Goal: Task Accomplishment & Management: Complete application form

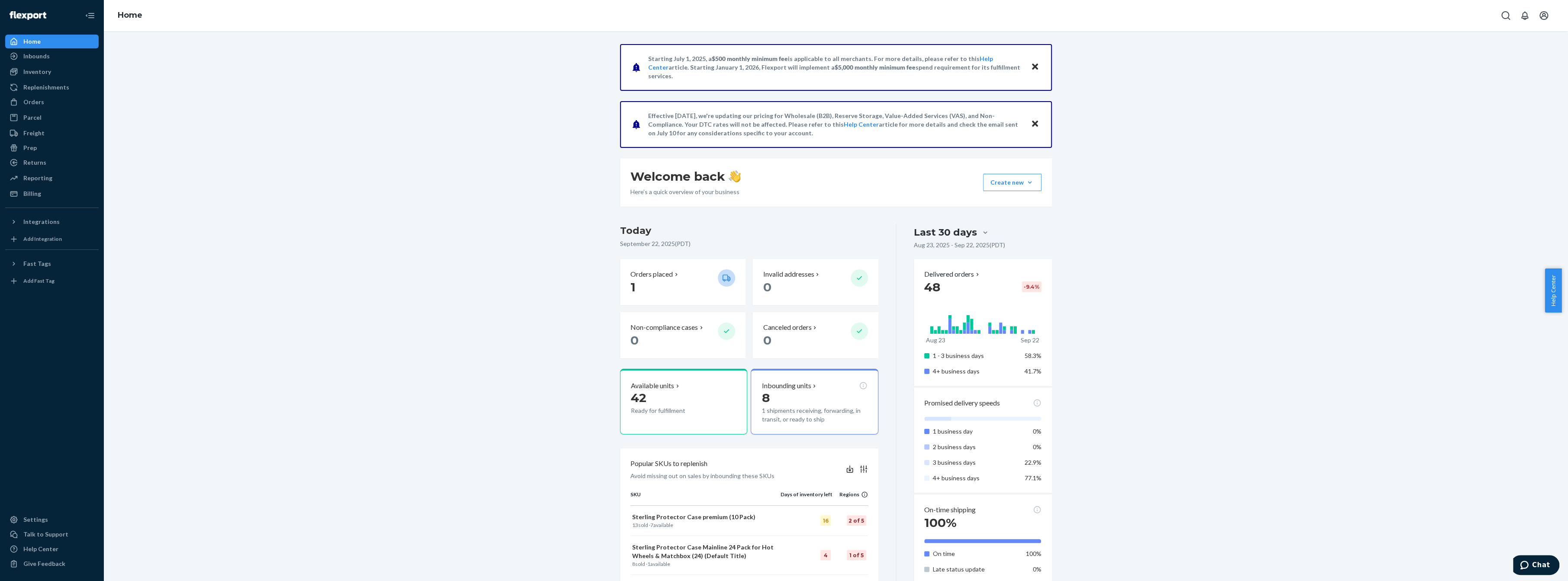
click at [461, 103] on div "Starting [DATE], a $500 monthly minimum fee is applicable to all merchants. For…" at bounding box center [836, 419] width 1451 height 750
click at [58, 72] on div "Inventory" at bounding box center [52, 72] width 92 height 12
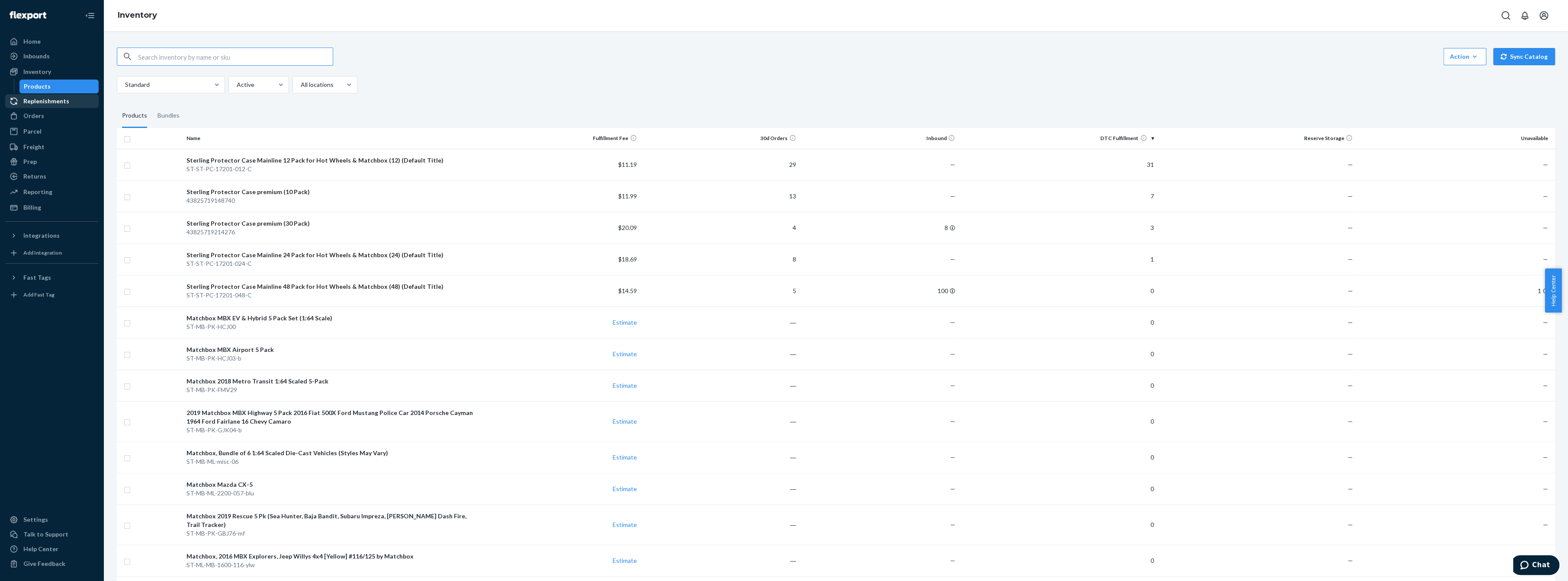
click at [49, 102] on div "Replenishments" at bounding box center [46, 101] width 46 height 9
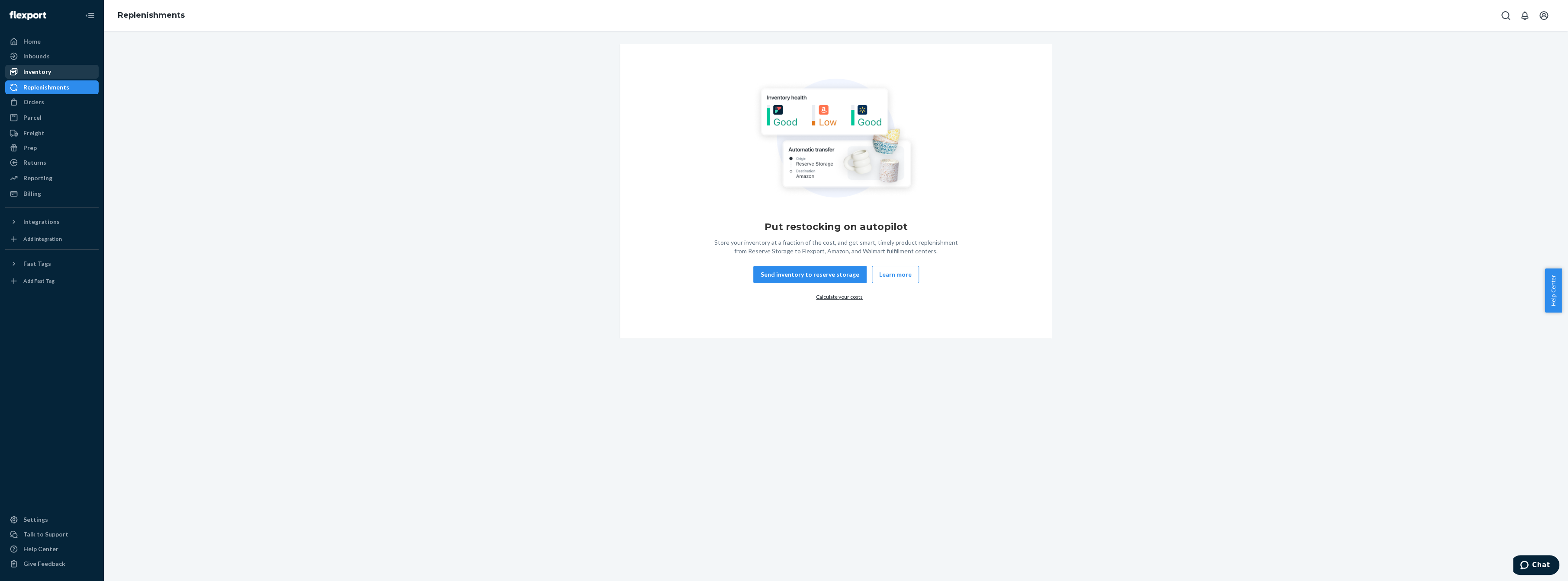
click at [13, 65] on link "Inventory" at bounding box center [52, 72] width 94 height 14
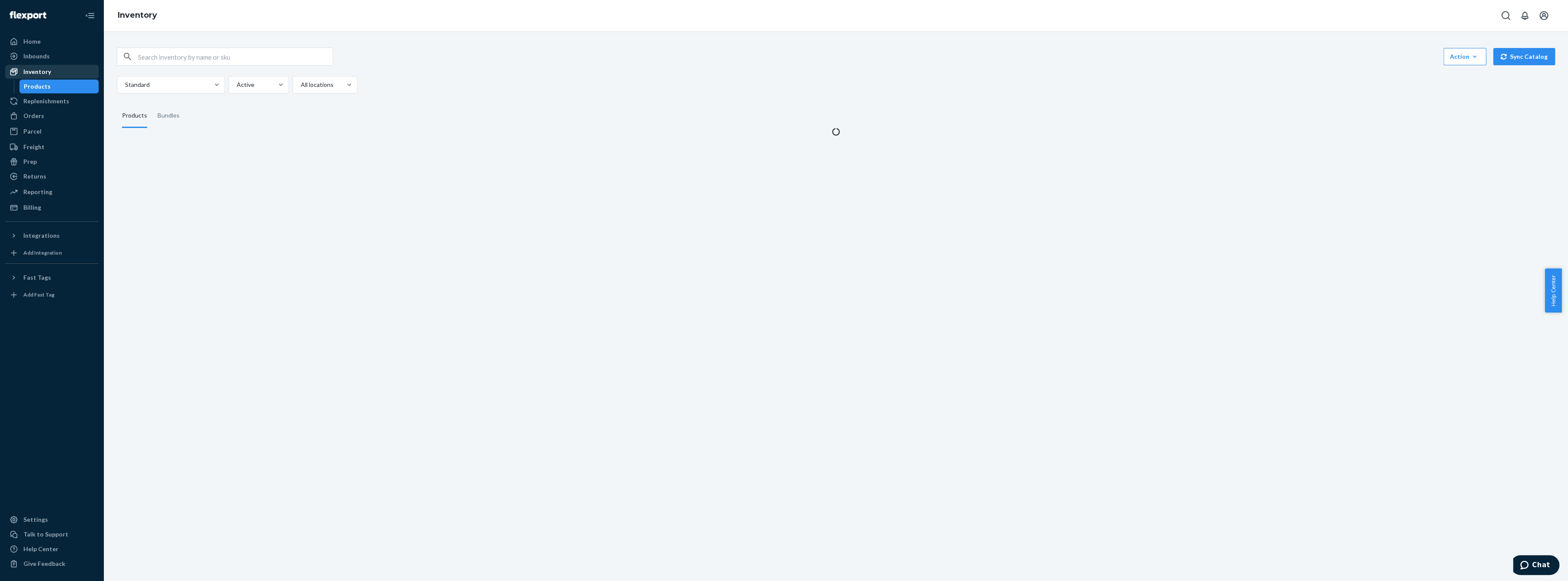
click at [32, 70] on div "Inventory" at bounding box center [37, 72] width 27 height 9
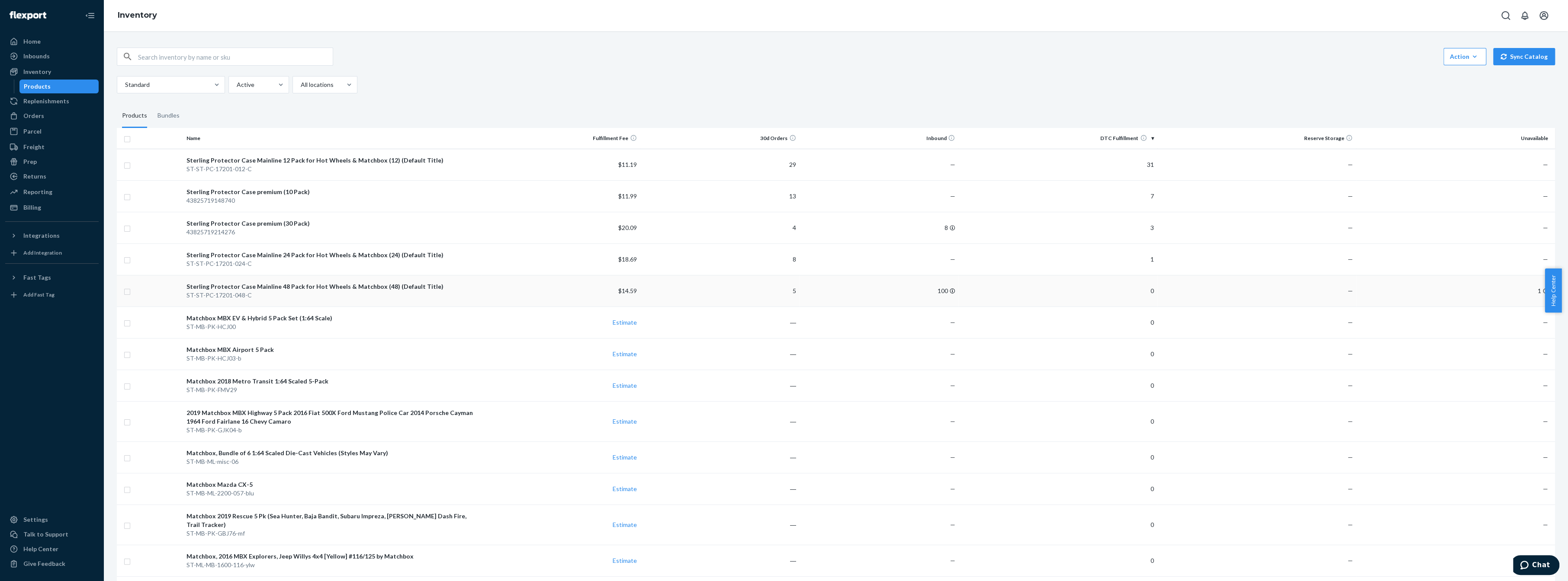
click at [371, 284] on div "Sterling Protector Case Mainline 48 Pack for Hot Wheels & Matchbox (48) (Defaul…" at bounding box center [332, 287] width 291 height 9
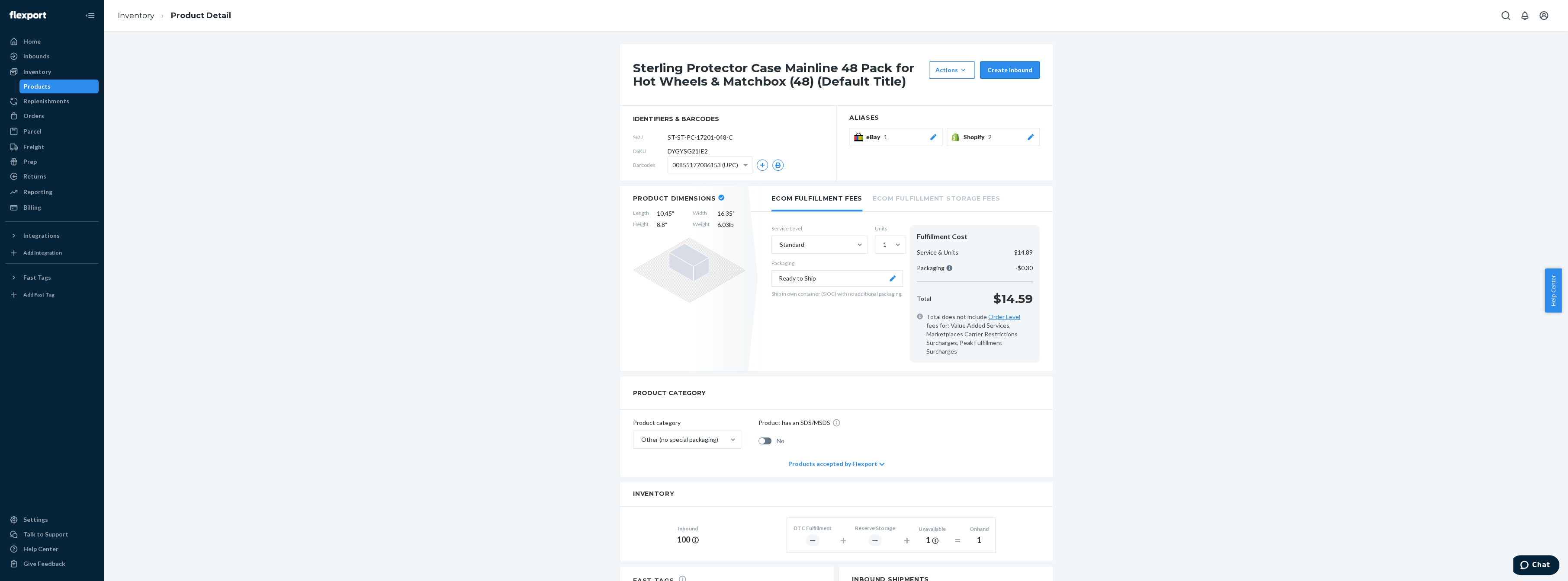
click at [1016, 68] on button "Create inbound" at bounding box center [1010, 70] width 60 height 17
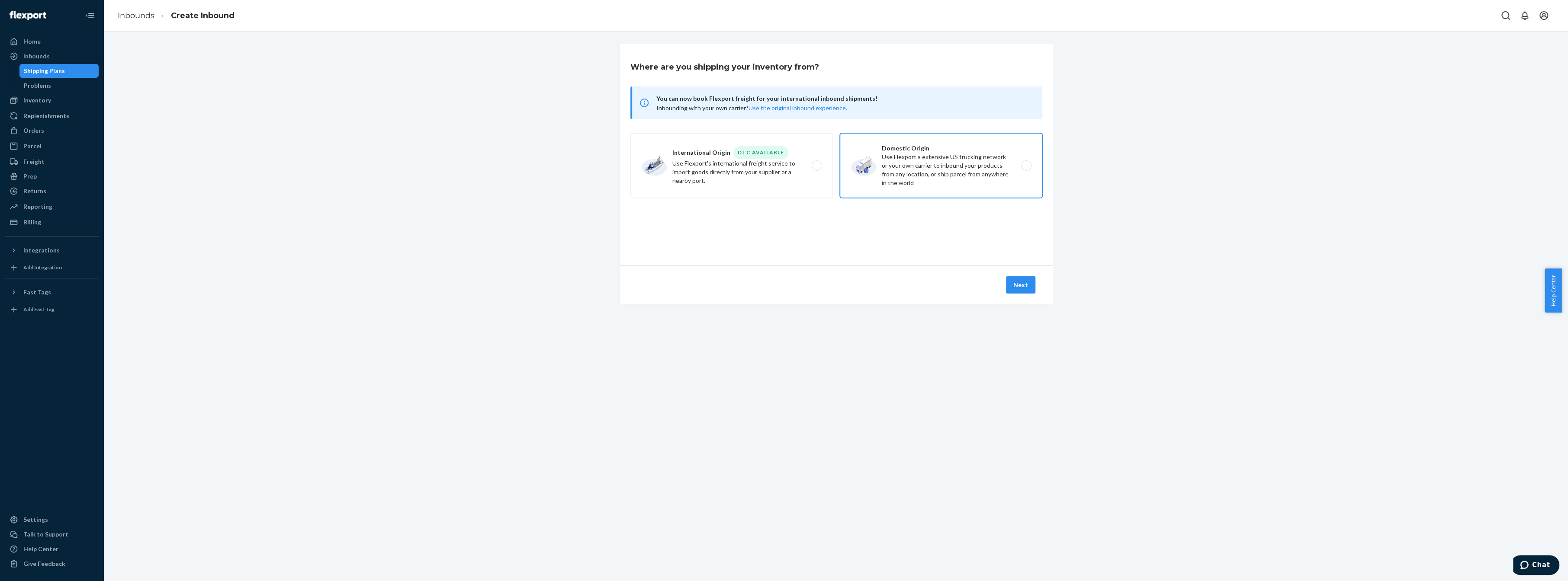
click at [893, 172] on label "Domestic Origin Use Flexport’s extensive US trucking network or your own carrie…" at bounding box center [941, 165] width 203 height 65
click at [1026, 169] on input "Domestic Origin Use Flexport’s extensive US trucking network or your own carrie…" at bounding box center [1028, 165] width 5 height 5
radio input "true"
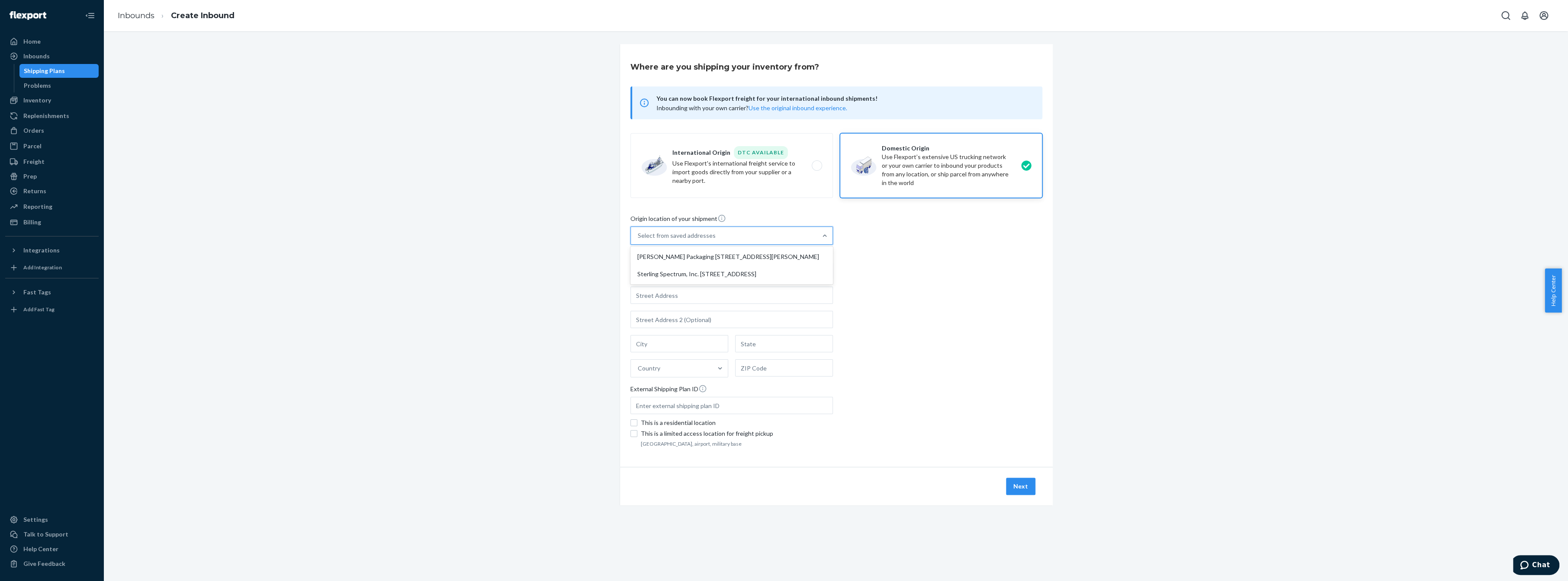
click at [671, 235] on div "Select from saved addresses" at bounding box center [677, 235] width 78 height 9
click at [639, 235] on input "option [PERSON_NAME] Packaging [STREET_ADDRESS][PERSON_NAME] focused, 1 of 2. 2…" at bounding box center [638, 235] width 1 height 9
click at [674, 273] on div "Sterling Spectrum, Inc. [STREET_ADDRESS]" at bounding box center [732, 274] width 199 height 17
click at [639, 240] on input "option Sterling Spectrum, Inc. [STREET_ADDRESS] focused, 2 of 2. 2 results avai…" at bounding box center [638, 235] width 1 height 9
type input "Sterling Spectrum, Inc."
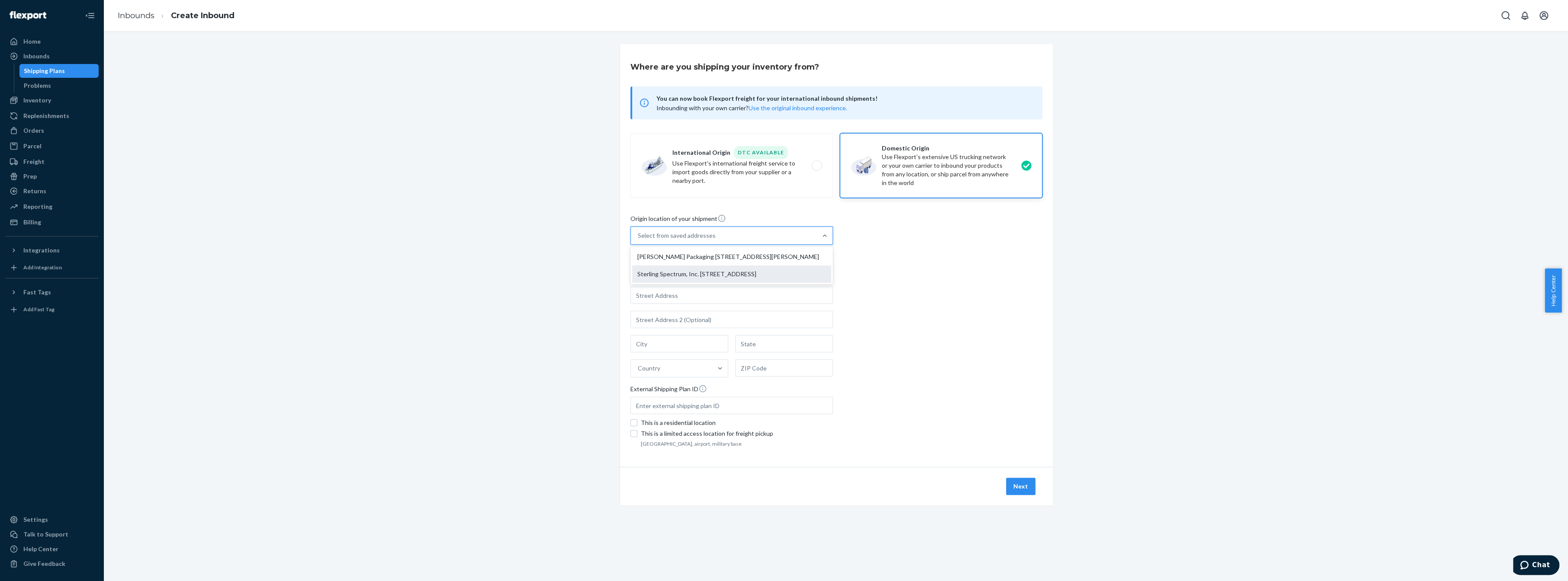
type input "[STREET_ADDRESS]"
type input "33"
type input "[GEOGRAPHIC_DATA]"
type input "CA"
type input "94063"
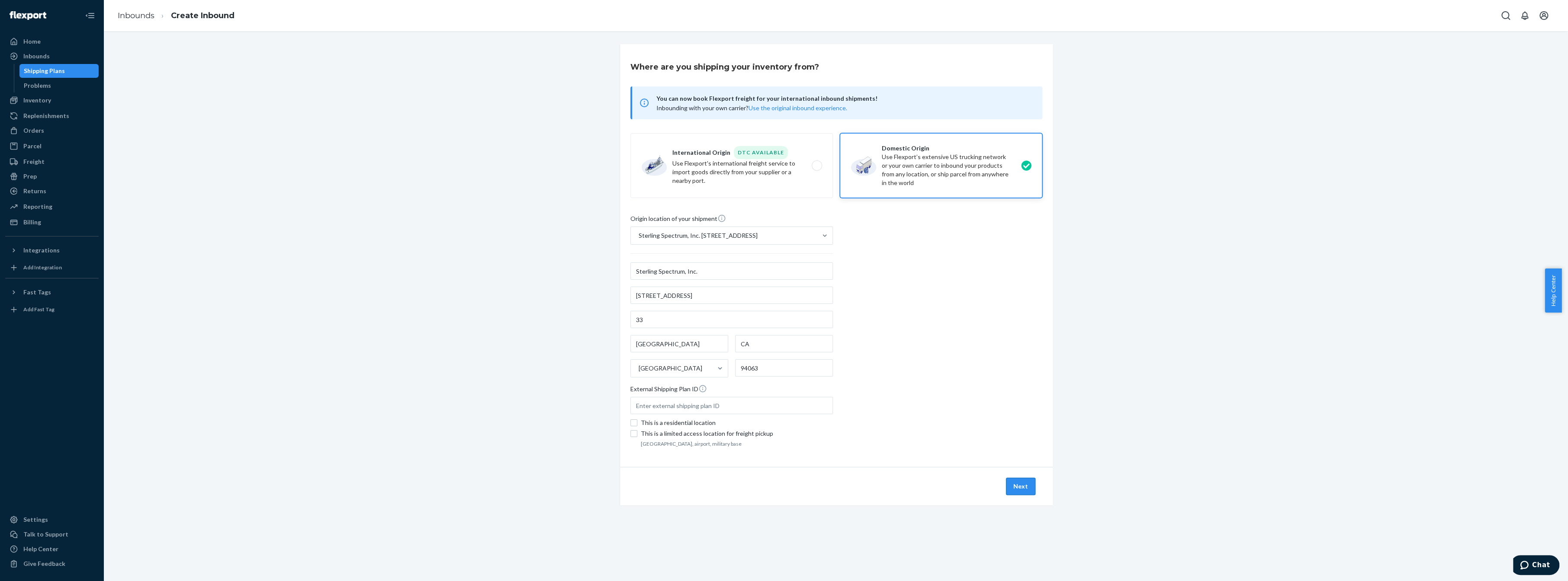
click at [1013, 485] on button "Next" at bounding box center [1021, 486] width 29 height 17
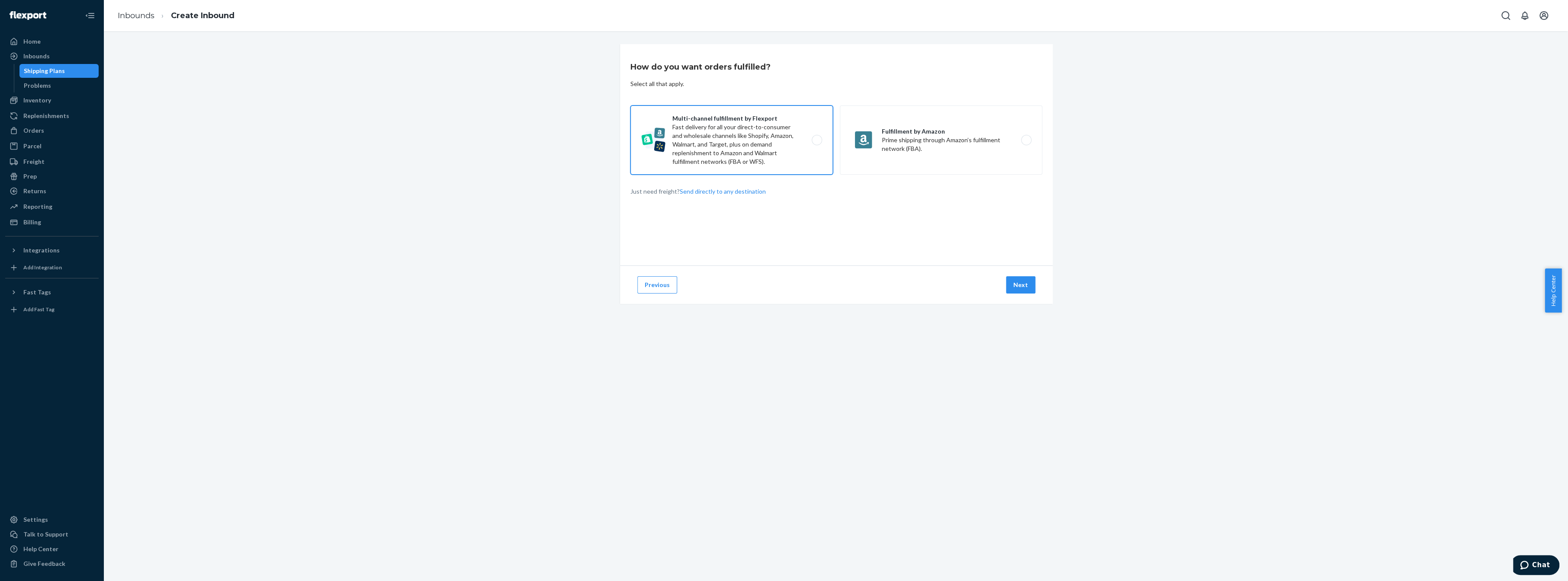
click at [788, 130] on label "Multi-channel fulfillment by Flexport Fast delivery for all your direct-to-cons…" at bounding box center [732, 140] width 203 height 69
click at [816, 137] on input "Multi-channel fulfillment by Flexport Fast delivery for all your direct-to-cons…" at bounding box center [819, 140] width 5 height 5
radio input "true"
click at [1017, 285] on button "Next" at bounding box center [1021, 285] width 29 height 17
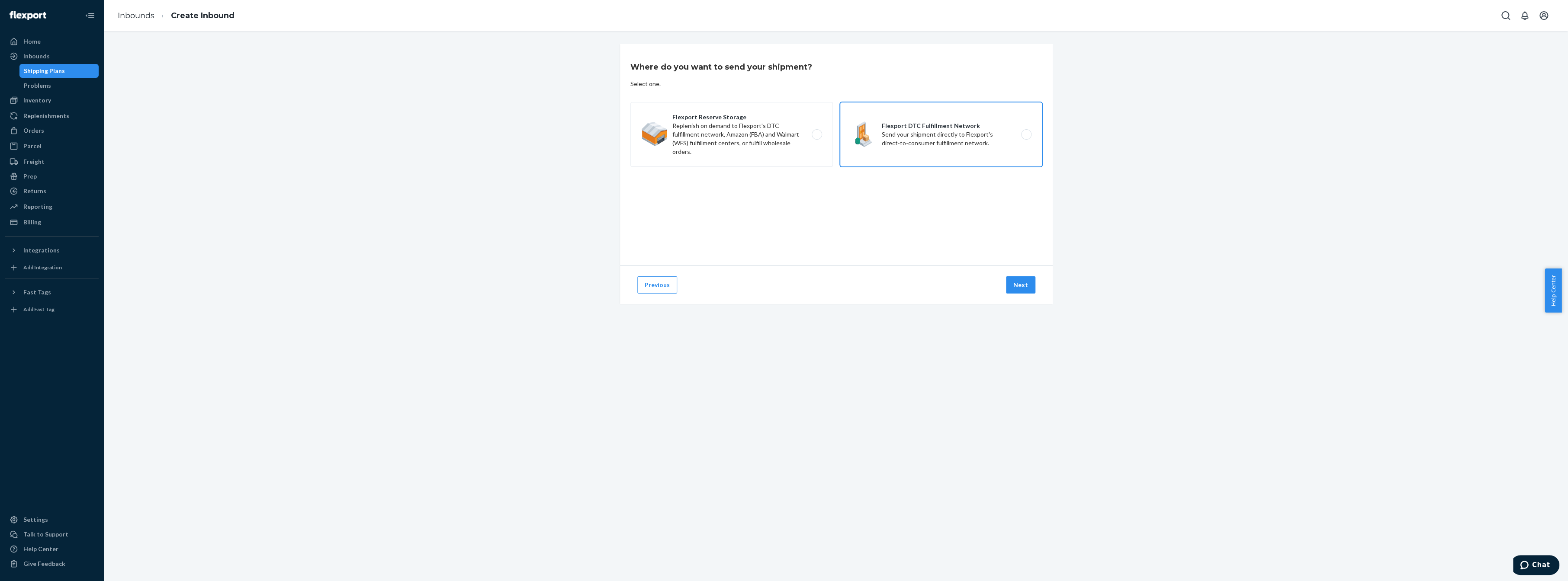
click at [930, 143] on label "Flexport DTC Fulfillment Network Send your shipment directly to Flexport's dire…" at bounding box center [941, 134] width 203 height 65
click at [1026, 137] on input "Flexport DTC Fulfillment Network Send your shipment directly to Flexport's dire…" at bounding box center [1028, 134] width 5 height 5
radio input "true"
click at [1021, 284] on button "Next" at bounding box center [1021, 285] width 29 height 17
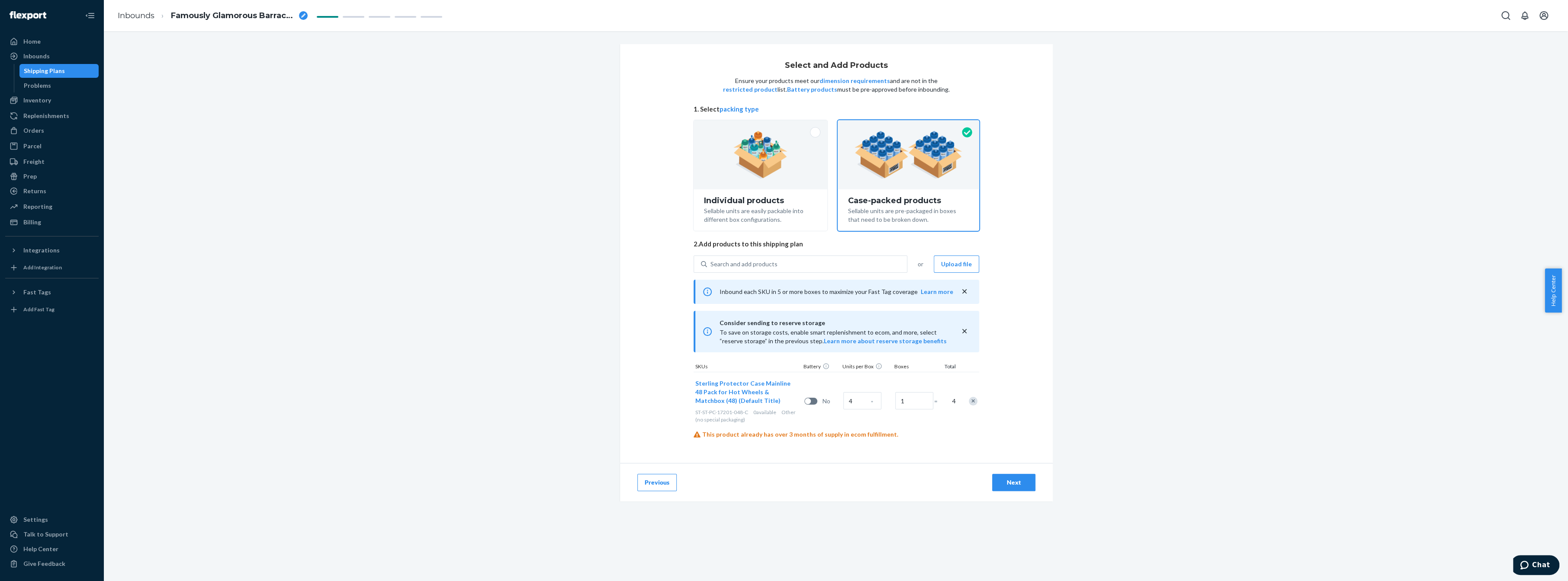
click at [68, 74] on div "Shipping Plans" at bounding box center [59, 71] width 78 height 12
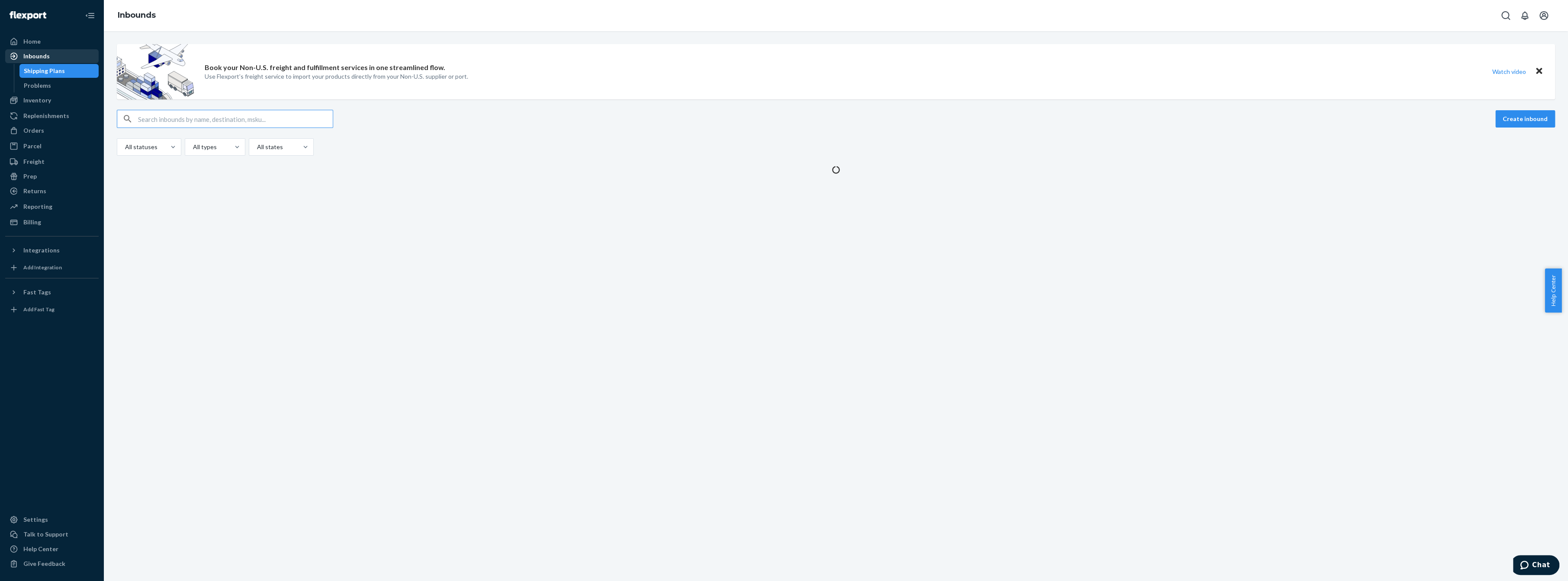
click at [44, 55] on div "Inbounds" at bounding box center [36, 56] width 26 height 9
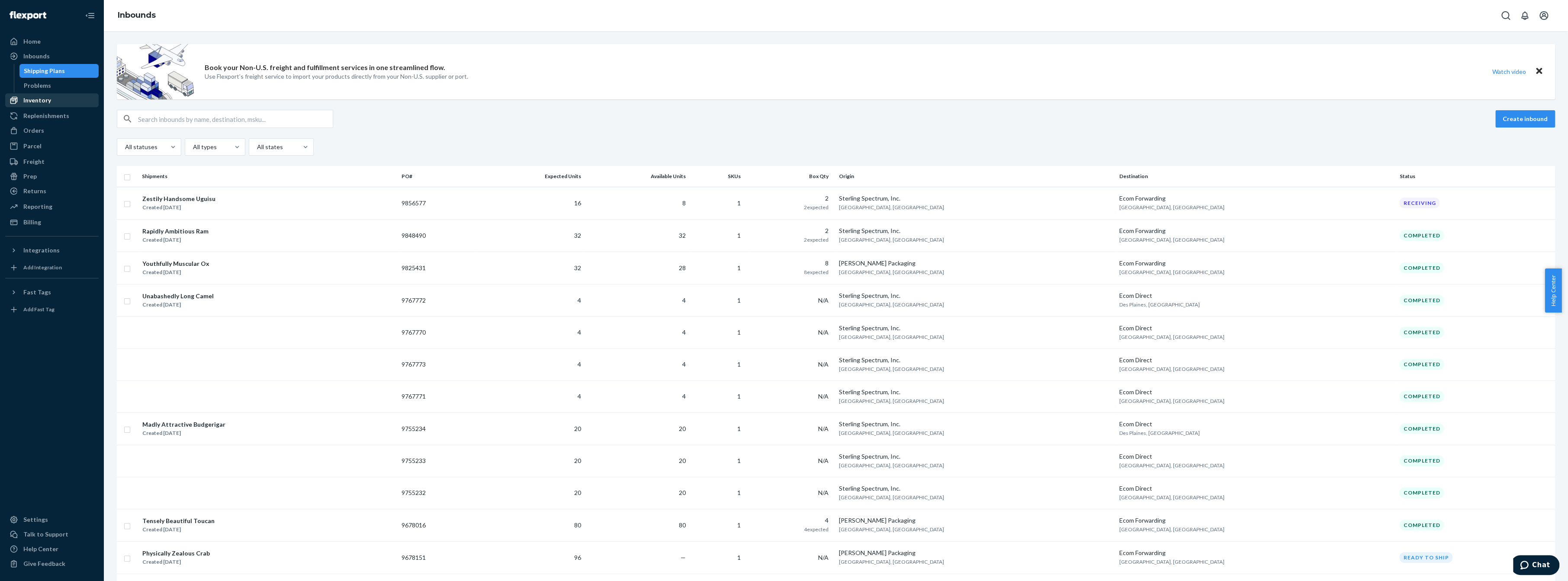
click at [45, 101] on div "Inventory" at bounding box center [37, 100] width 27 height 9
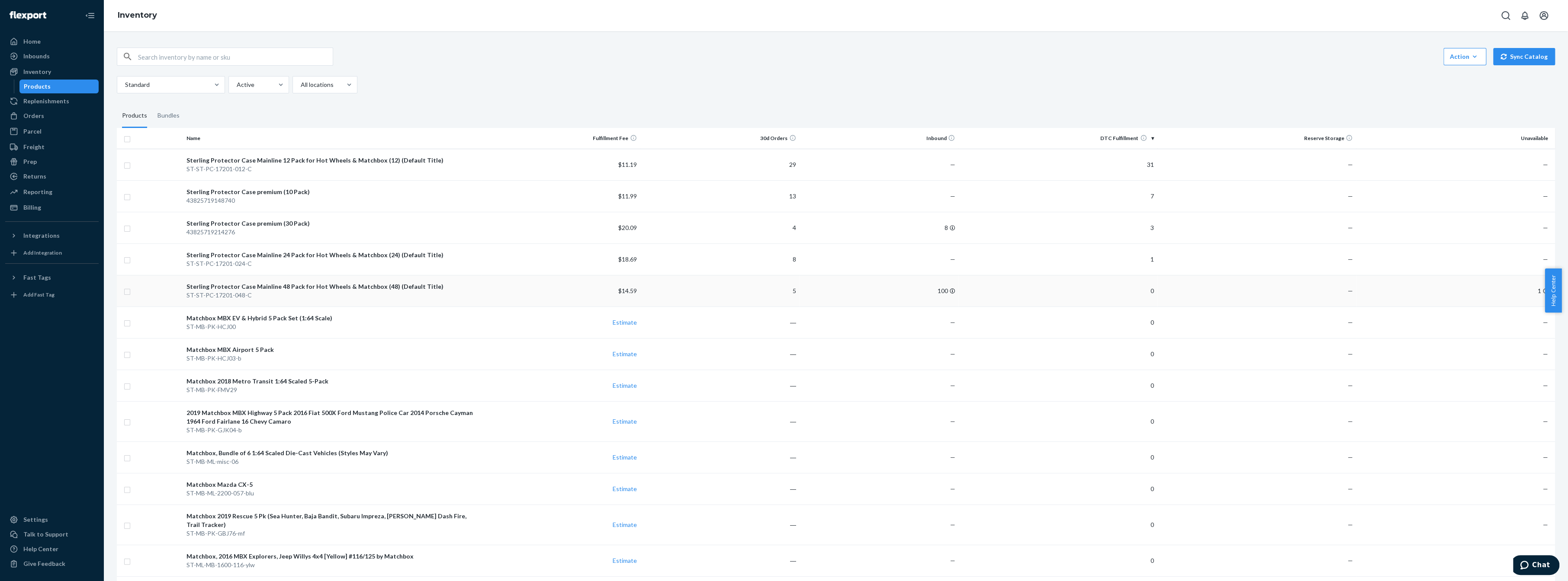
click at [383, 289] on div "Sterling Protector Case Mainline 48 Pack for Hot Wheels & Matchbox (48) (Defaul…" at bounding box center [332, 287] width 291 height 9
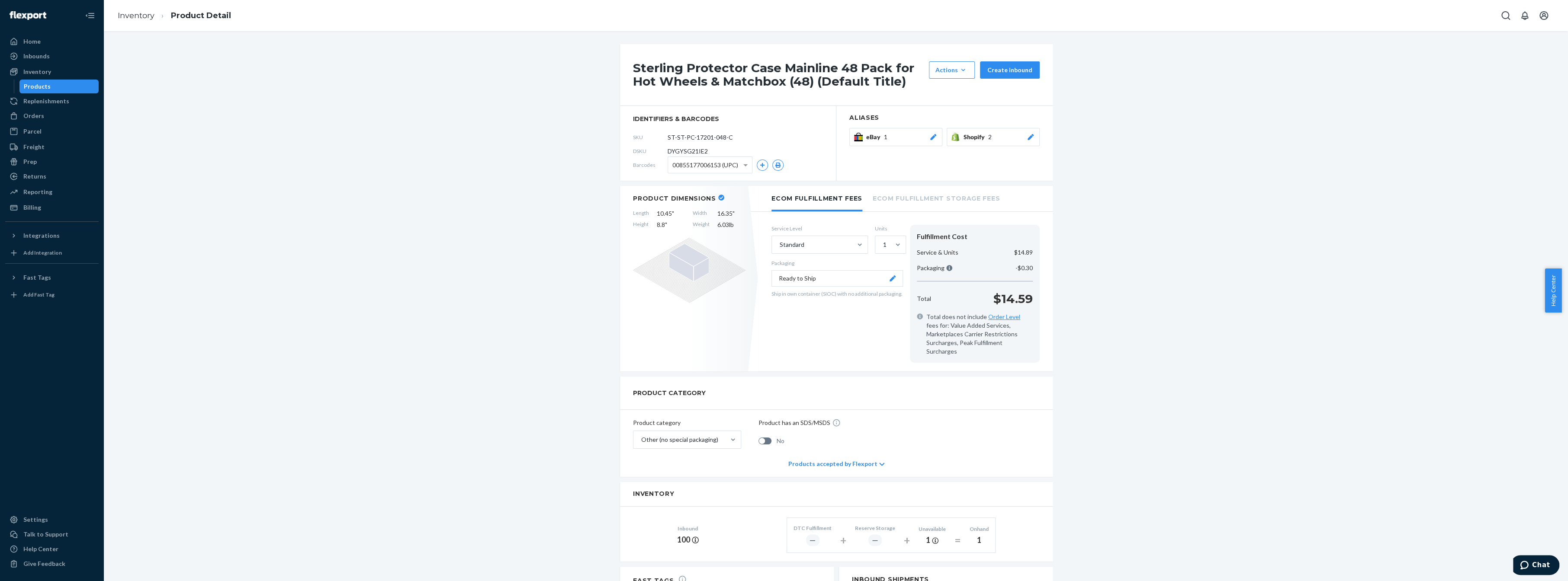
click at [43, 86] on div "Products" at bounding box center [37, 86] width 27 height 9
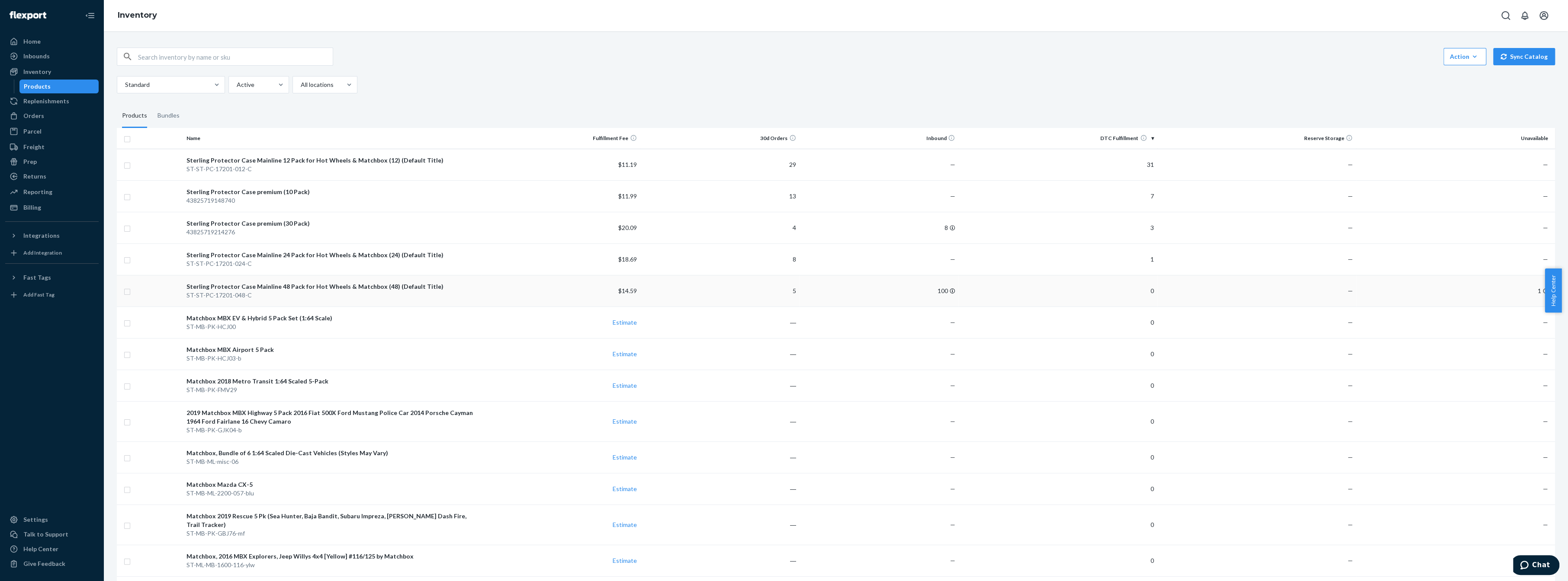
click at [269, 285] on div "Sterling Protector Case Mainline 48 Pack for Hot Wheels & Matchbox (48) (Defaul…" at bounding box center [332, 287] width 291 height 9
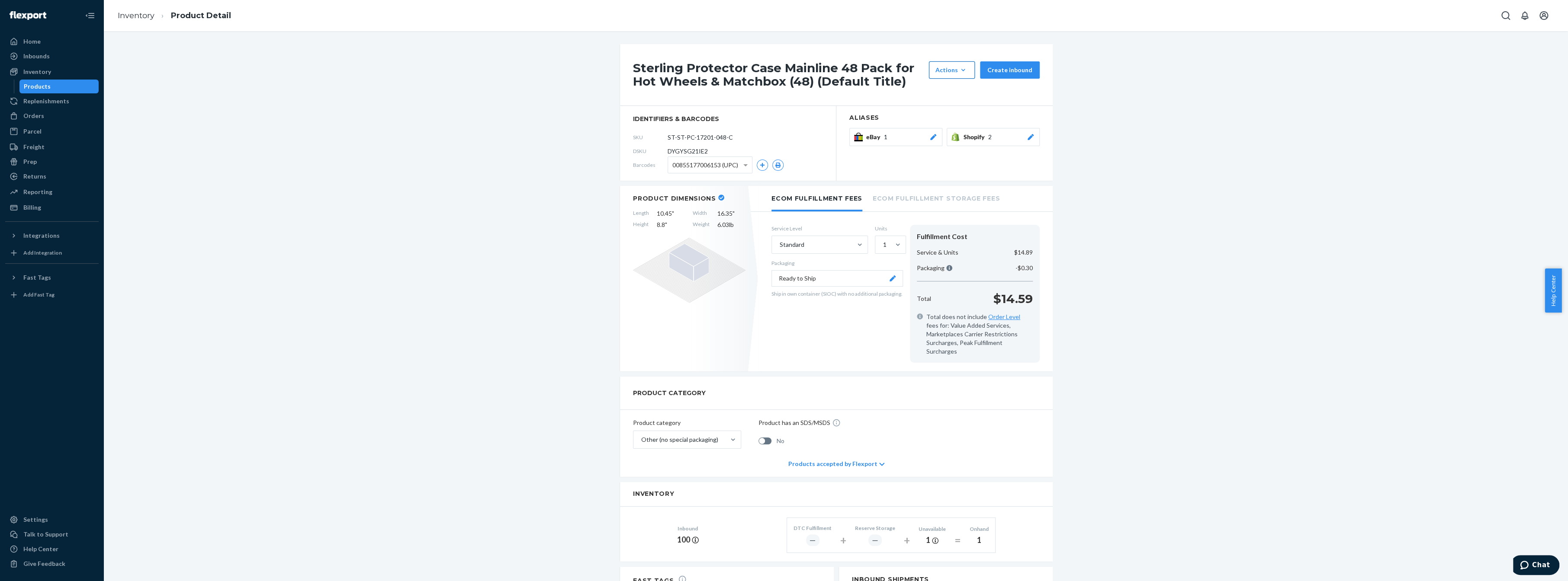
click at [948, 68] on div "Actions" at bounding box center [952, 70] width 33 height 9
click at [587, 89] on div "Sterling Protector Case Mainline 48 Pack for Hot Wheels & Matchbox (48) (Defaul…" at bounding box center [836, 426] width 1451 height 765
click at [51, 82] on div "Products" at bounding box center [59, 86] width 78 height 12
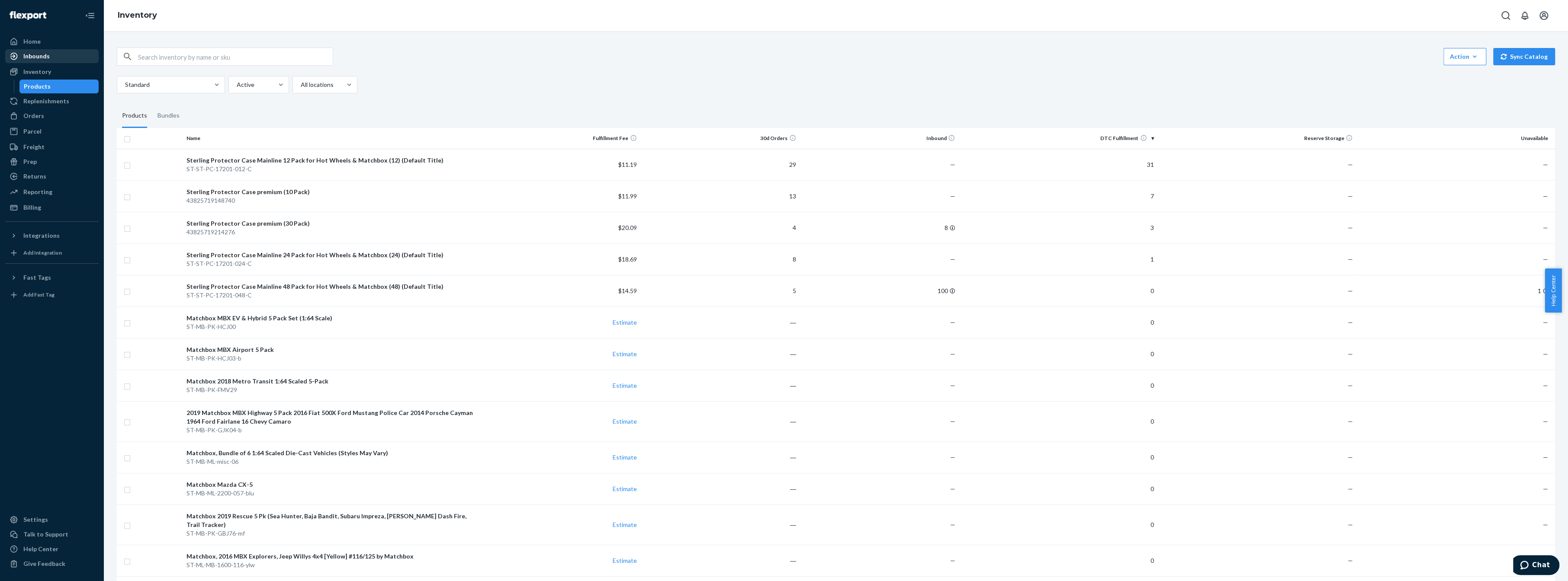
click at [46, 57] on div "Inbounds" at bounding box center [36, 56] width 26 height 9
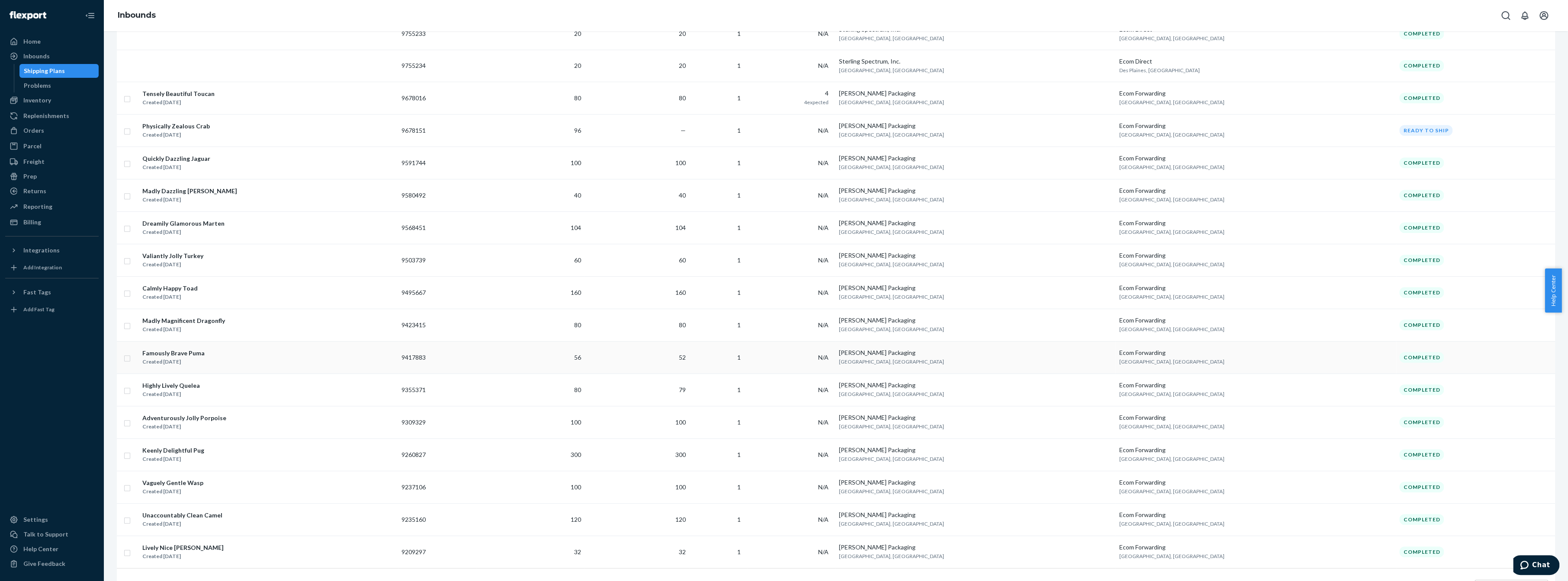
scroll to position [465, 0]
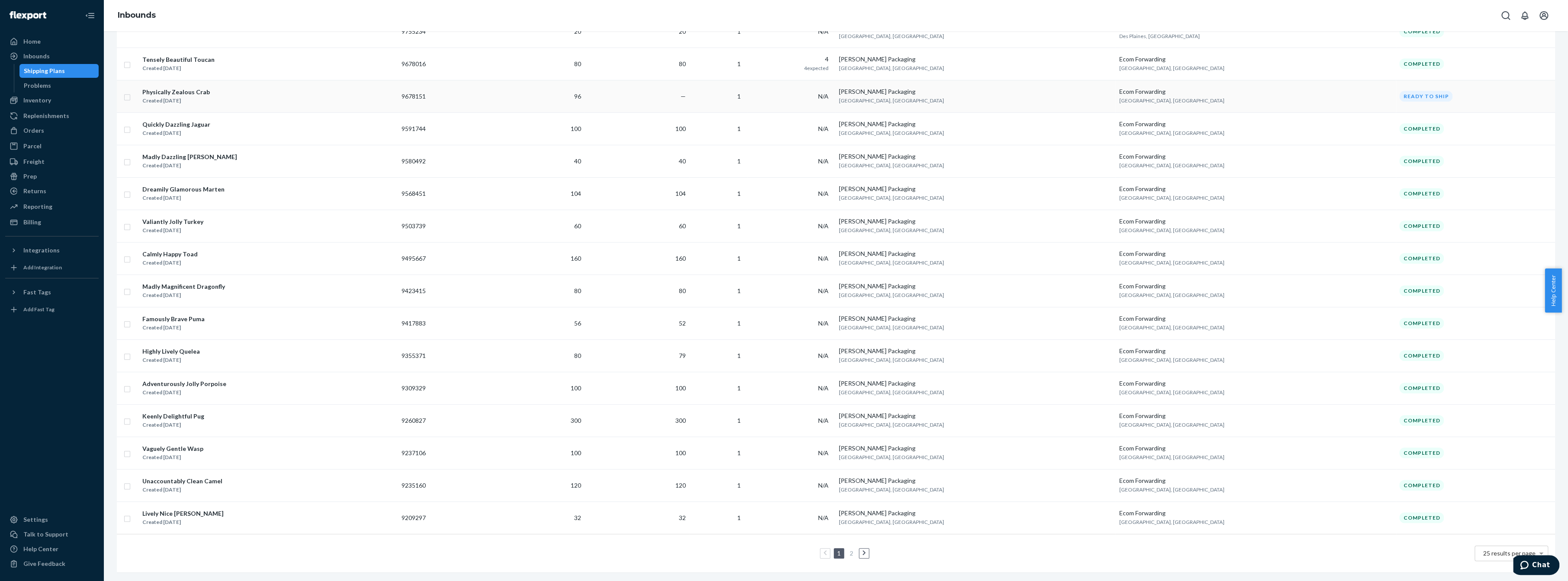
click at [161, 88] on div "Physically Zealous Crab" at bounding box center [176, 92] width 68 height 9
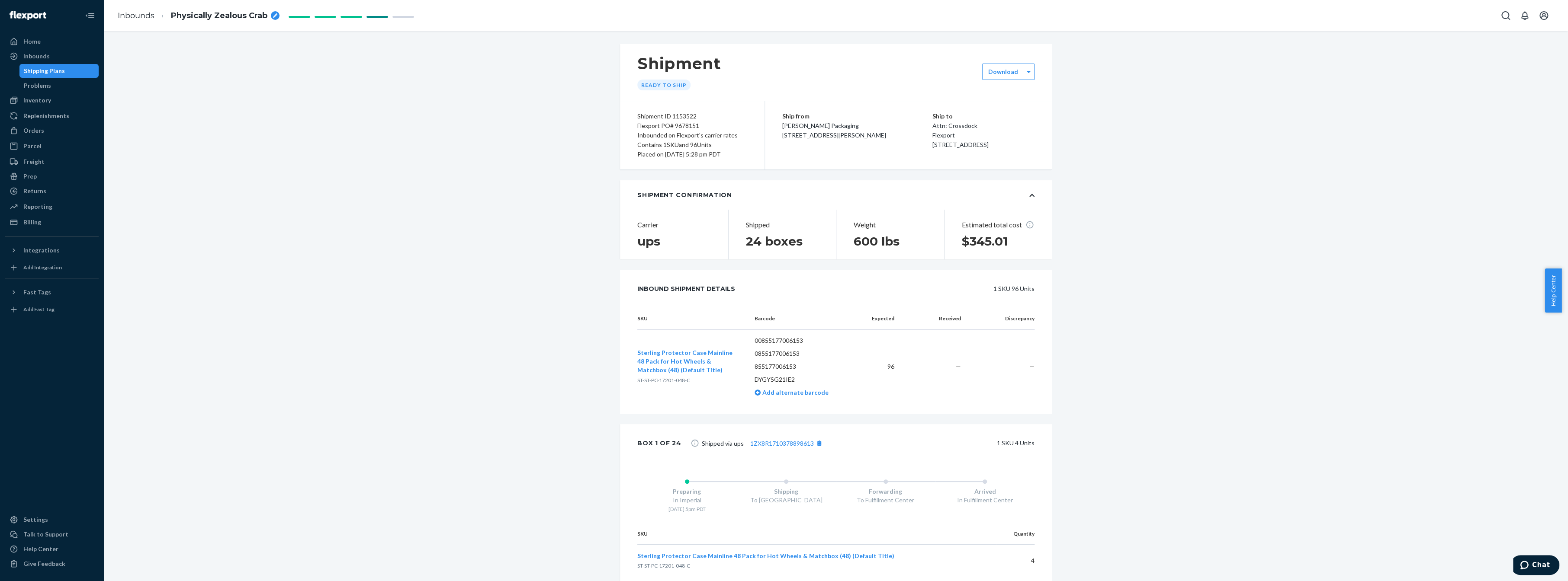
click at [59, 73] on div "Shipping Plans" at bounding box center [44, 71] width 41 height 9
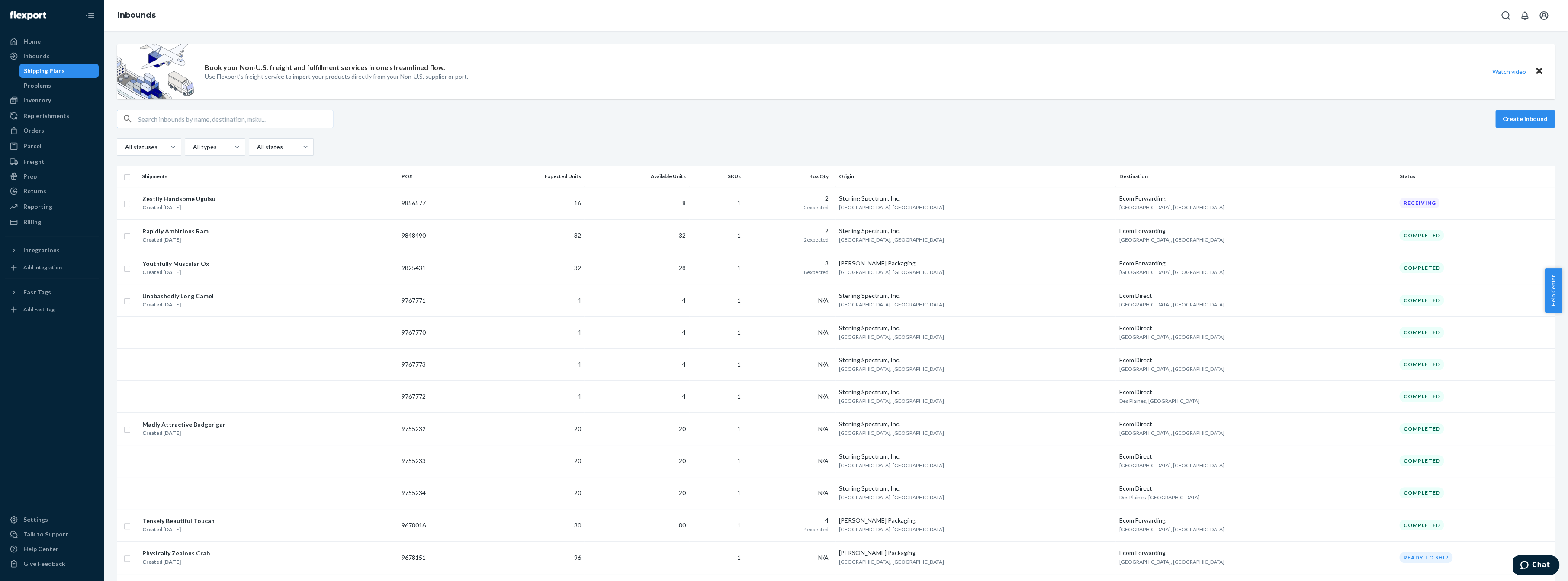
click at [27, 6] on link at bounding box center [28, 15] width 46 height 18
